Goal: Find specific page/section

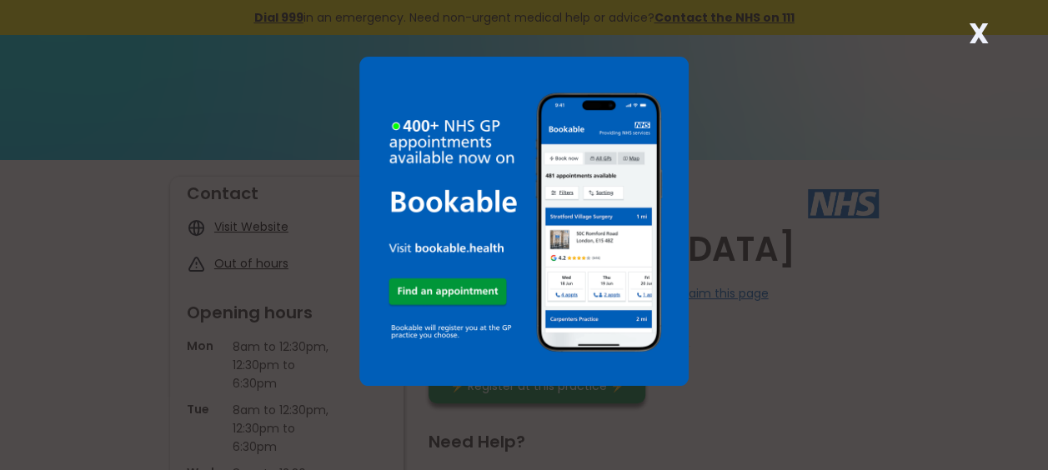
scroll to position [83, 0]
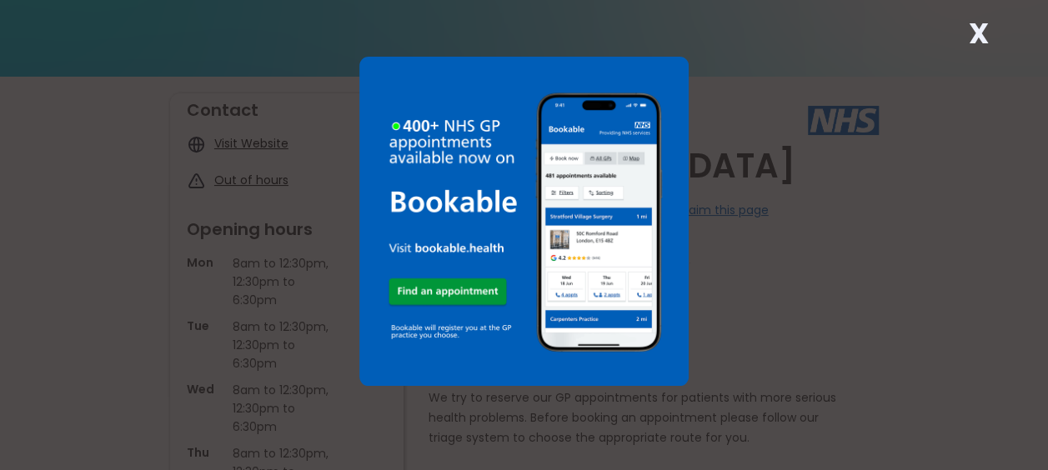
click at [984, 35] on strong "X" at bounding box center [978, 33] width 20 height 40
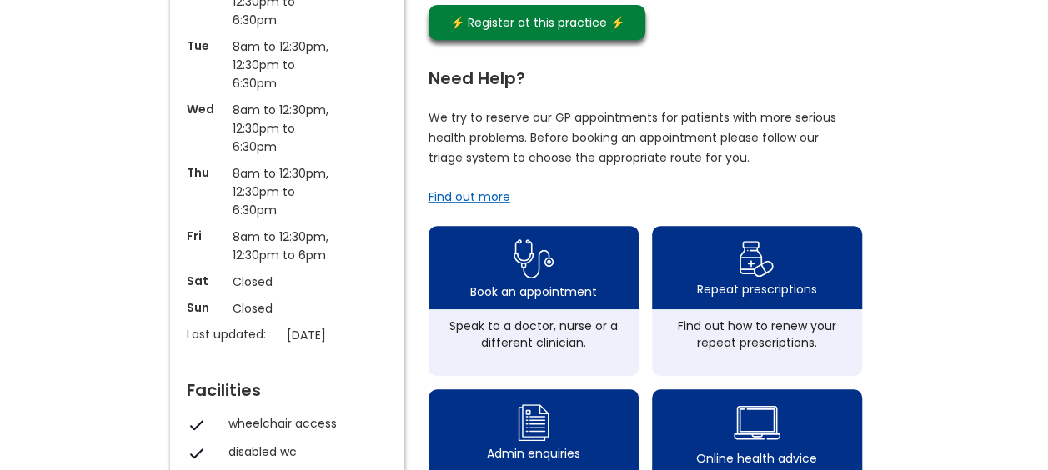
scroll to position [417, 0]
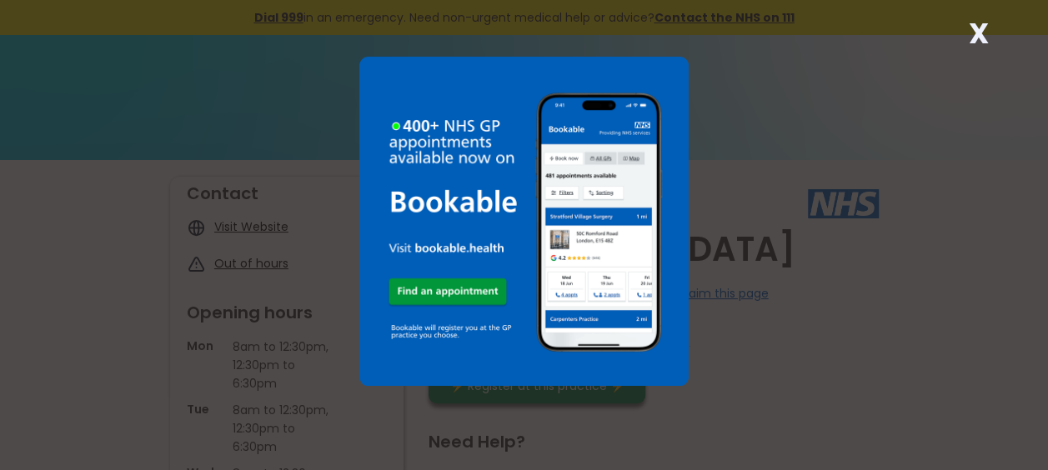
scroll to position [83, 0]
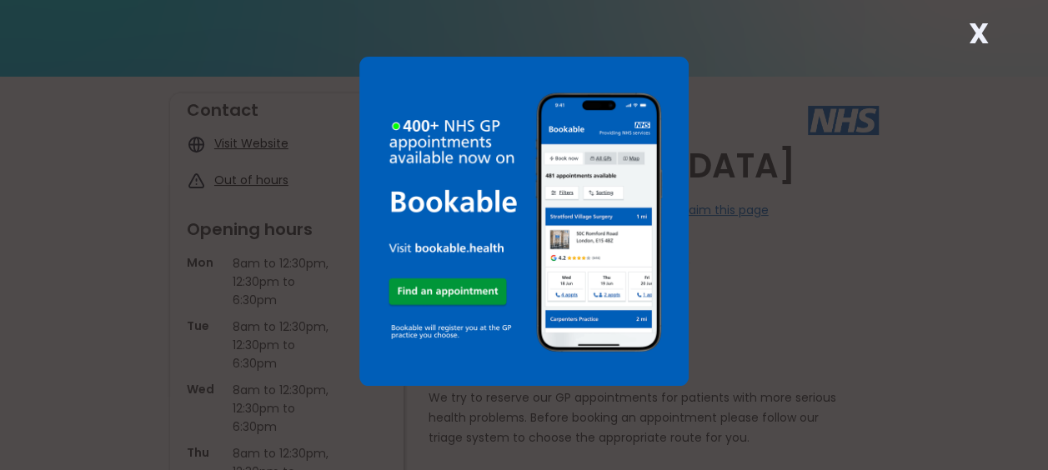
click at [975, 30] on strong "X" at bounding box center [978, 33] width 20 height 40
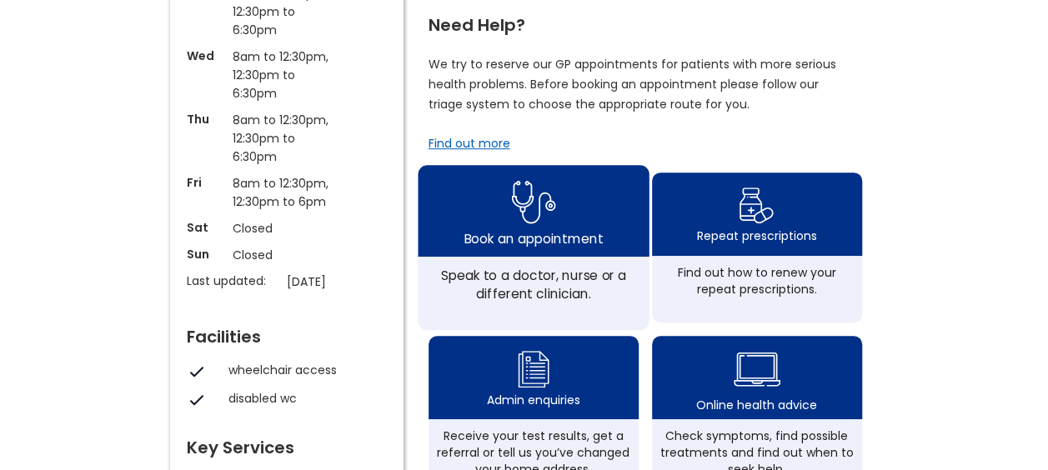
scroll to position [750, 0]
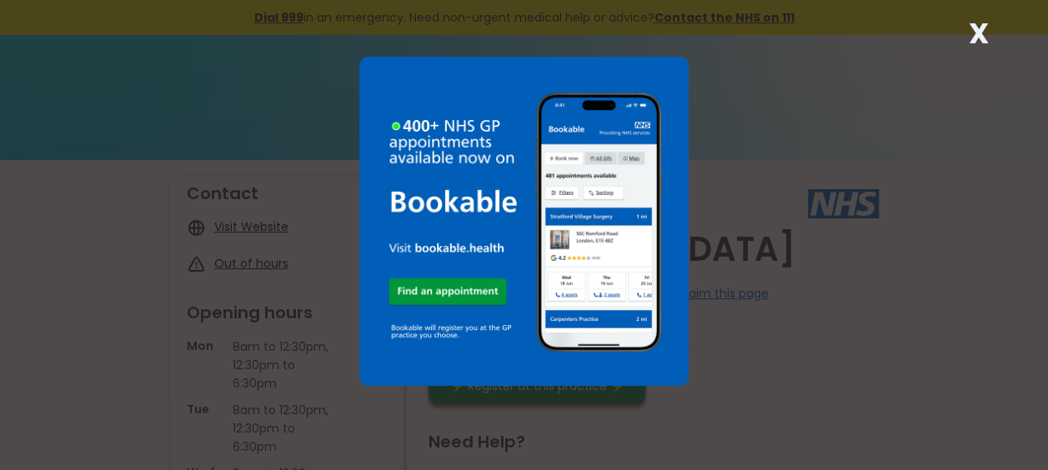
click at [969, 30] on strong "X" at bounding box center [978, 33] width 20 height 40
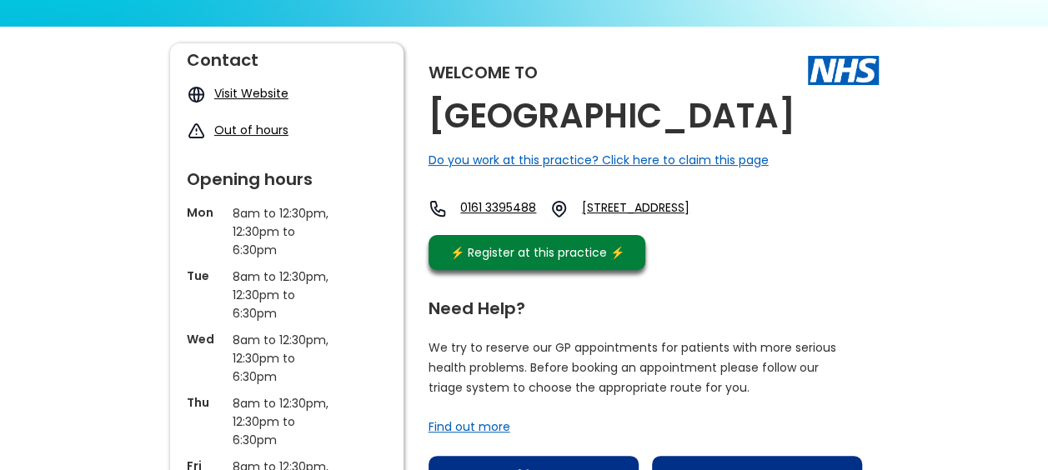
scroll to position [250, 0]
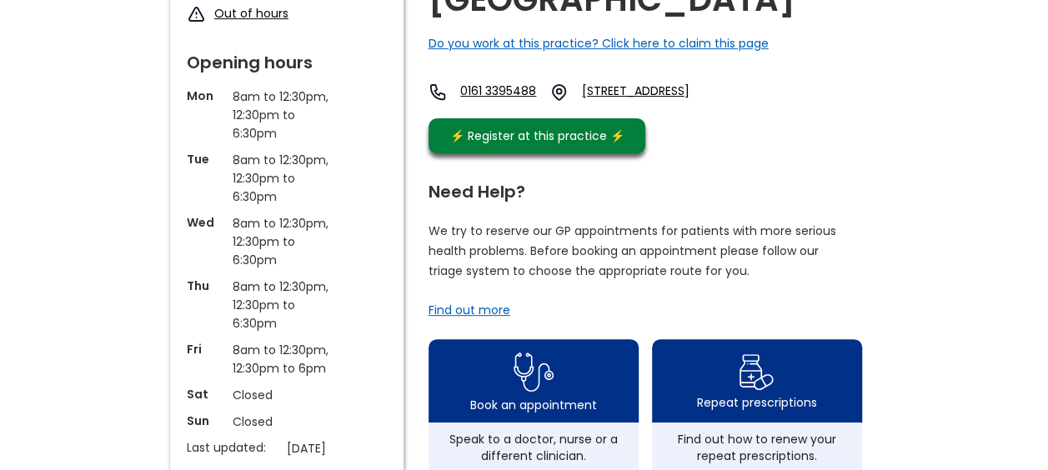
drag, startPoint x: 737, startPoint y: 98, endPoint x: 613, endPoint y: 243, distance: 190.9
click at [613, 243] on p "We try to reserve our GP appointments for patients with more serious health pro…" at bounding box center [632, 251] width 408 height 60
